Goal: Task Accomplishment & Management: Manage account settings

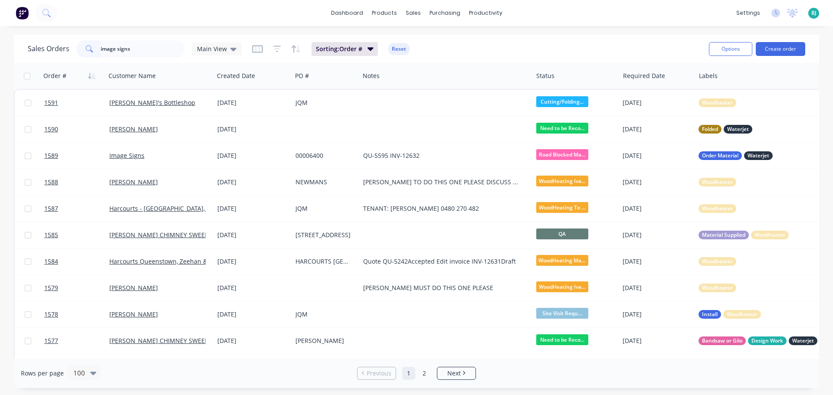
type input "image signs"
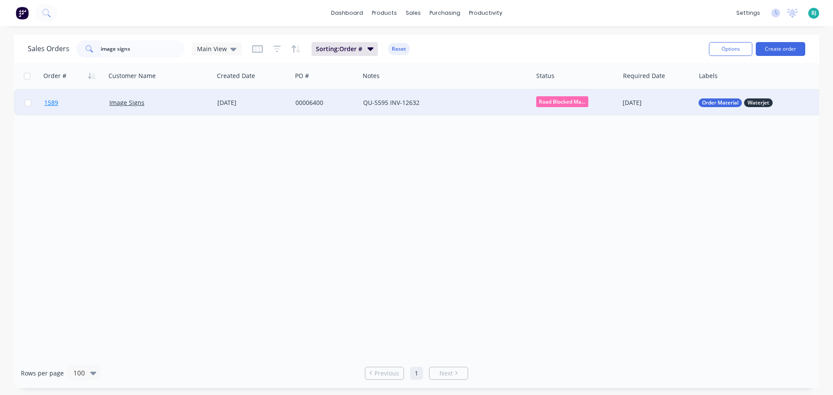
click at [91, 103] on link "1589" at bounding box center [76, 103] width 65 height 26
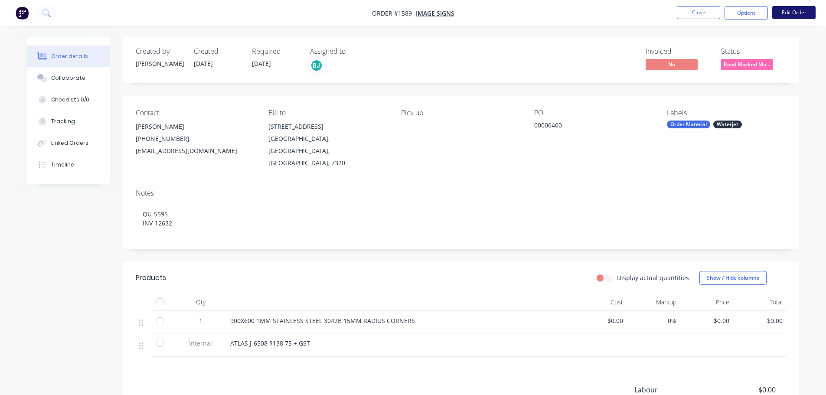
click at [793, 10] on button "Edit Order" at bounding box center [794, 12] width 43 height 13
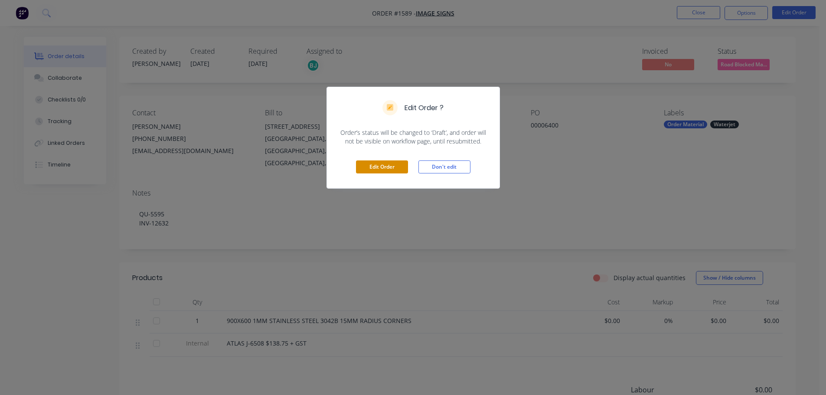
click at [390, 161] on button "Edit Order" at bounding box center [382, 167] width 52 height 13
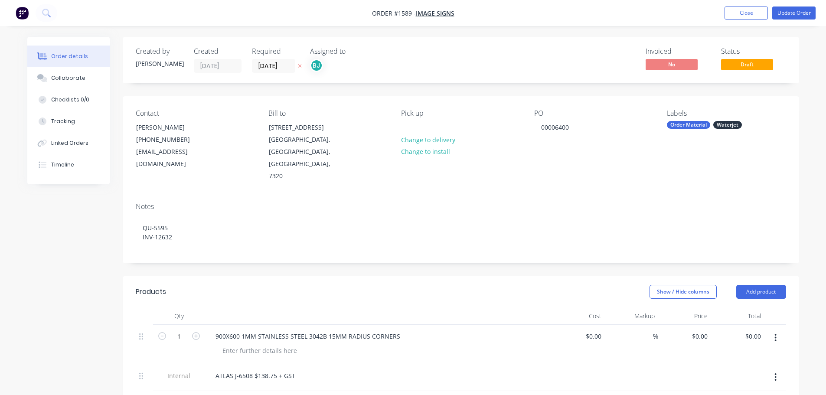
click at [194, 332] on icon "button" at bounding box center [196, 336] width 8 height 8
type input "2"
click at [246, 277] on header "Products Show / Hide columns Add product" at bounding box center [461, 291] width 677 height 31
click at [348, 308] on div at bounding box center [378, 316] width 347 height 17
click at [799, 11] on button "Update Order" at bounding box center [794, 13] width 43 height 13
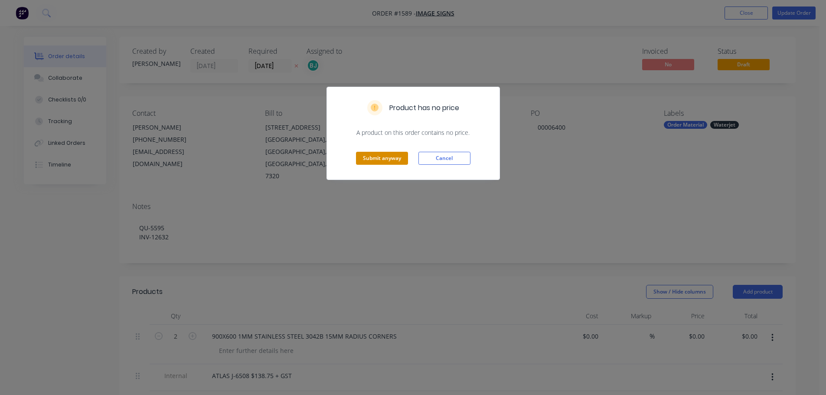
click at [393, 157] on button "Submit anyway" at bounding box center [382, 158] width 52 height 13
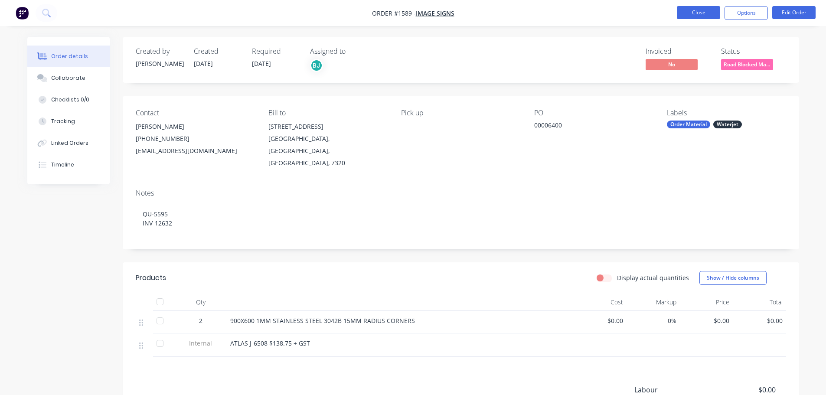
click at [703, 15] on button "Close" at bounding box center [698, 12] width 43 height 13
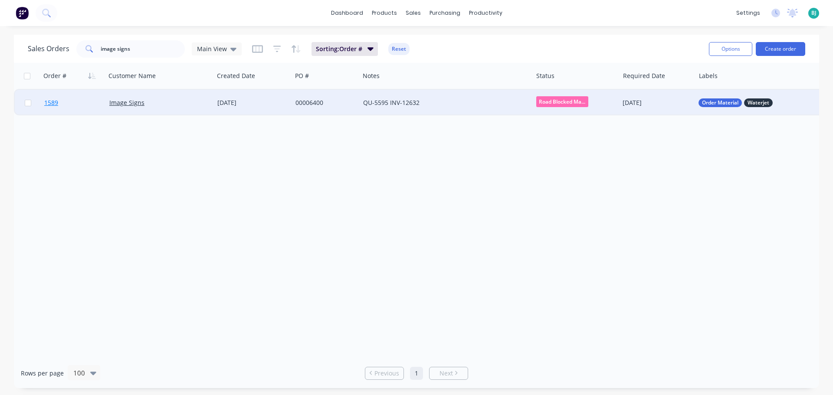
click at [85, 100] on link "1589" at bounding box center [76, 103] width 65 height 26
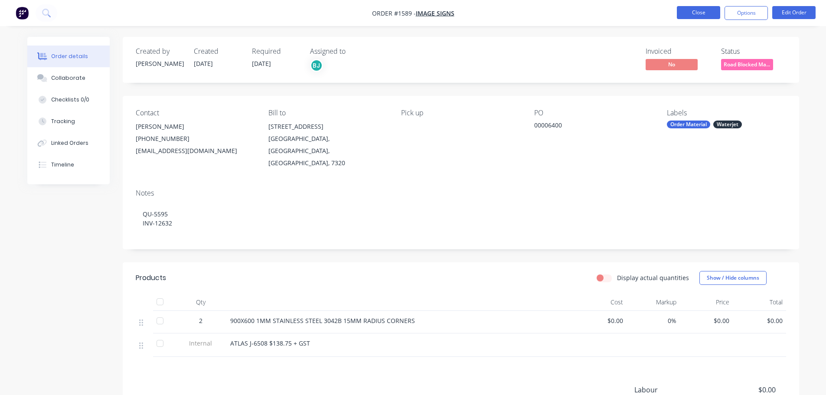
click at [707, 15] on button "Close" at bounding box center [698, 12] width 43 height 13
